Goal: Task Accomplishment & Management: Manage account settings

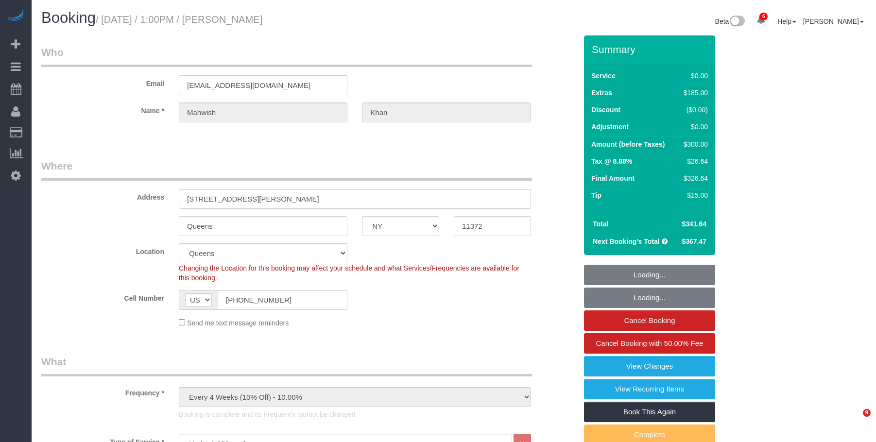
select select "NY"
select select "2"
select select "spot1"
select select "number:61"
select select "number:77"
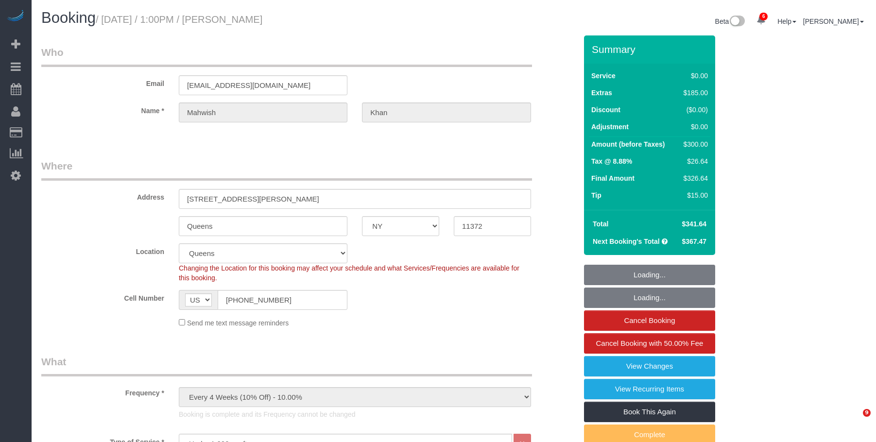
select select "number:15"
select select "number:5"
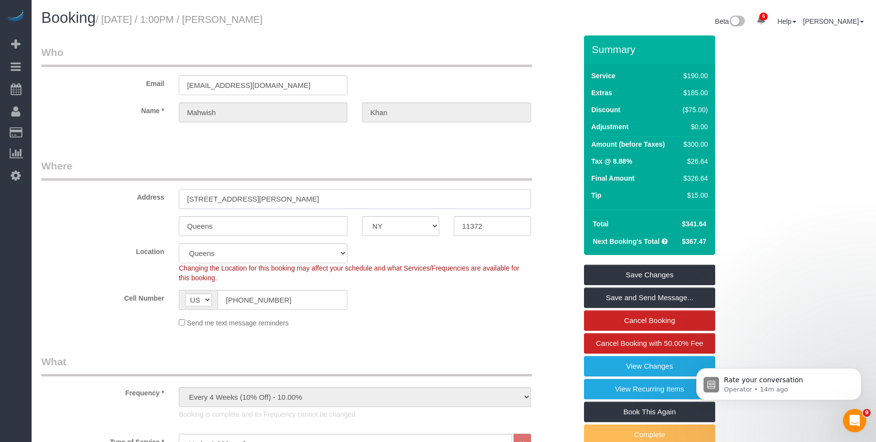
drag, startPoint x: 194, startPoint y: 199, endPoint x: 311, endPoint y: 198, distance: 116.7
click at [311, 198] on input "[STREET_ADDRESS][PERSON_NAME]" at bounding box center [355, 199] width 352 height 20
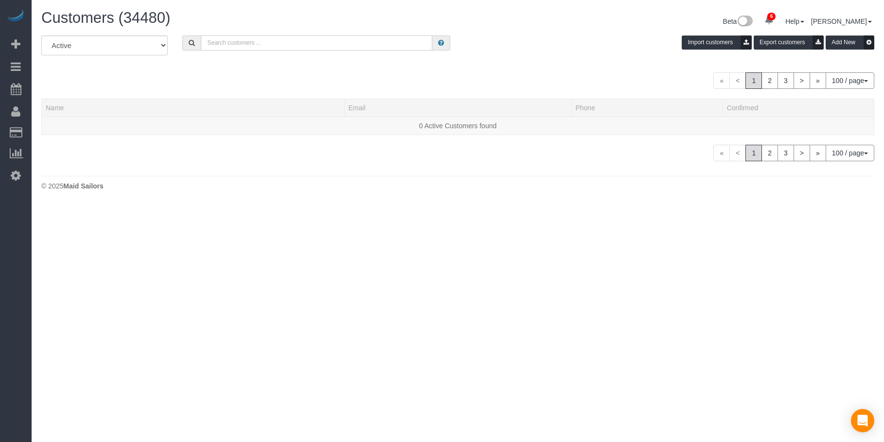
click at [276, 46] on input "text" at bounding box center [316, 42] width 231 height 15
paste input "[EMAIL_ADDRESS][DOMAIN_NAME]"
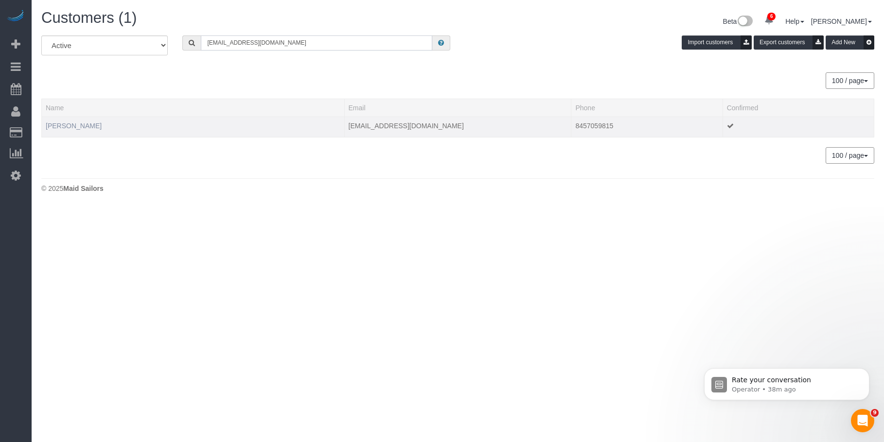
type input "[EMAIL_ADDRESS][DOMAIN_NAME]"
click at [68, 123] on link "[PERSON_NAME]" at bounding box center [74, 126] width 56 height 8
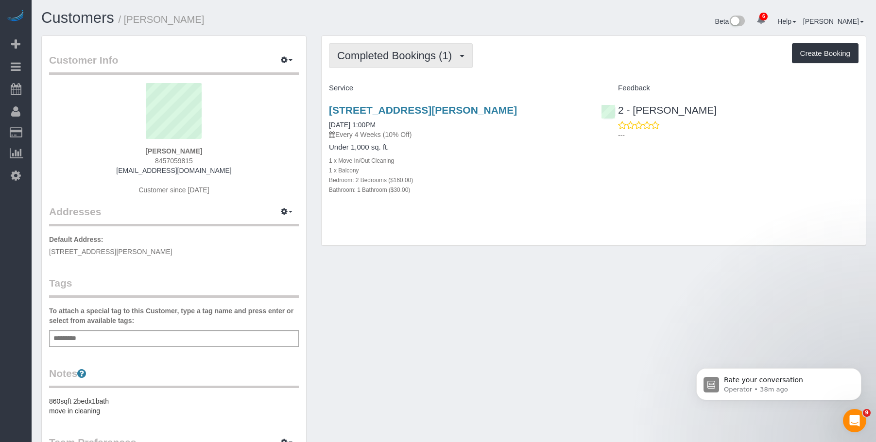
click at [384, 59] on span "Completed Bookings (1)" at bounding box center [397, 56] width 120 height 12
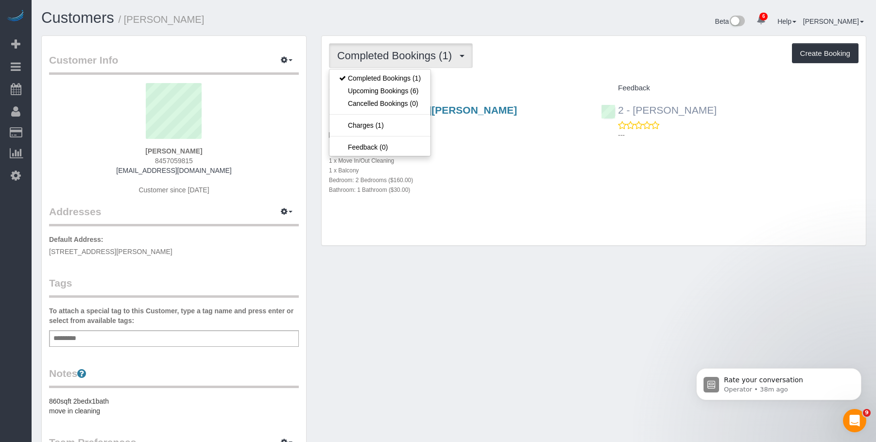
drag, startPoint x: 734, startPoint y: 114, endPoint x: 633, endPoint y: 114, distance: 100.6
click at [633, 113] on div "2 - [PERSON_NAME] ---" at bounding box center [730, 120] width 272 height 48
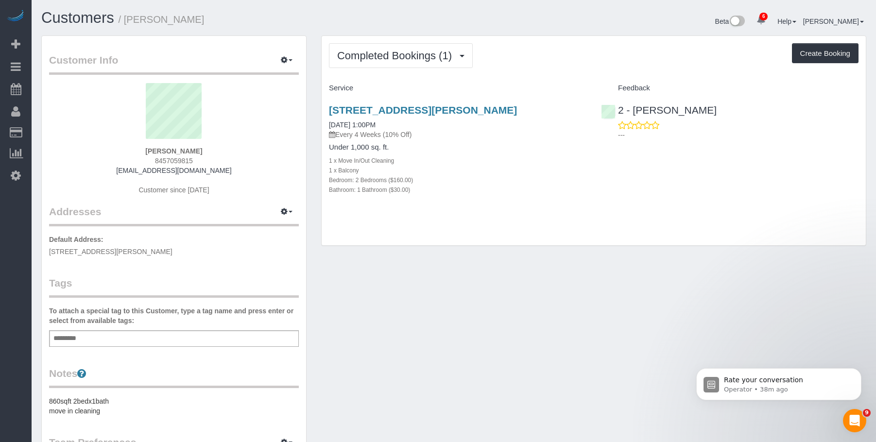
copy link "[PERSON_NAME]"
click at [220, 336] on div "Add a tag" at bounding box center [174, 339] width 250 height 17
paste input "**********"
type input "**********"
click at [484, 224] on div "Completed Bookings (1) Completed Bookings (1) Upcoming Bookings (6) Cancelled B…" at bounding box center [594, 141] width 544 height 210
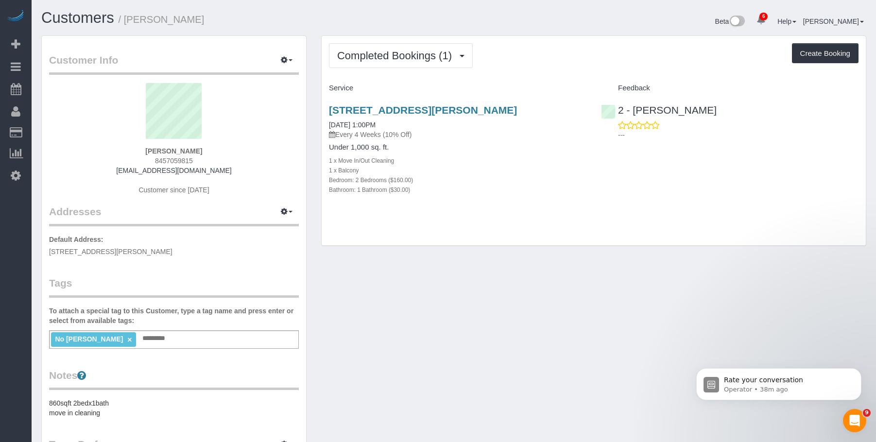
click at [479, 148] on h4 "Under 1,000 sq. ft." at bounding box center [458, 147] width 258 height 8
click at [486, 108] on link "[STREET_ADDRESS][PERSON_NAME]" at bounding box center [423, 110] width 188 height 11
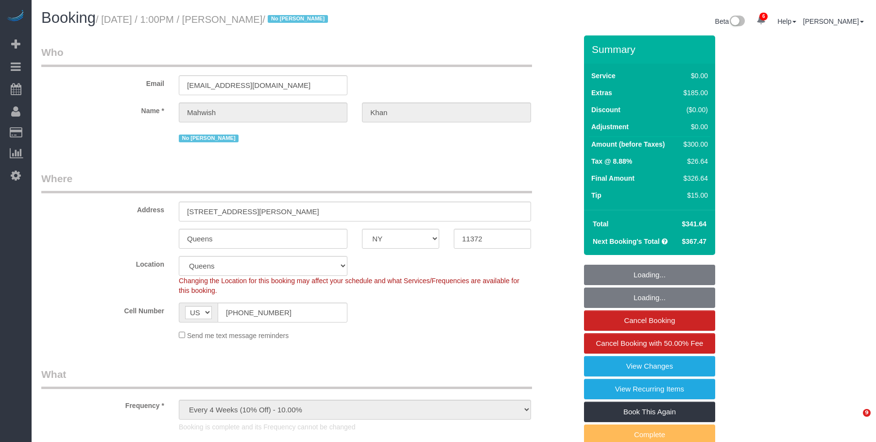
select select "NY"
select select "2"
select select "spot1"
select select "number:61"
select select "number:77"
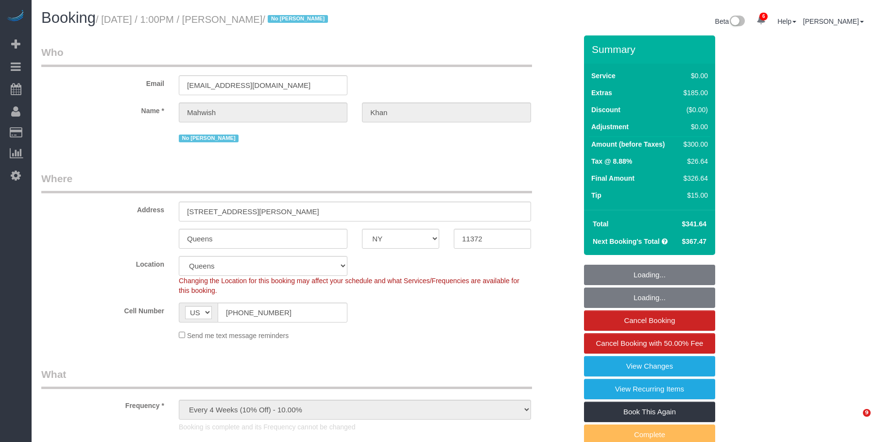
select select "number:15"
select select "number:5"
